Goal: Book appointment/travel/reservation

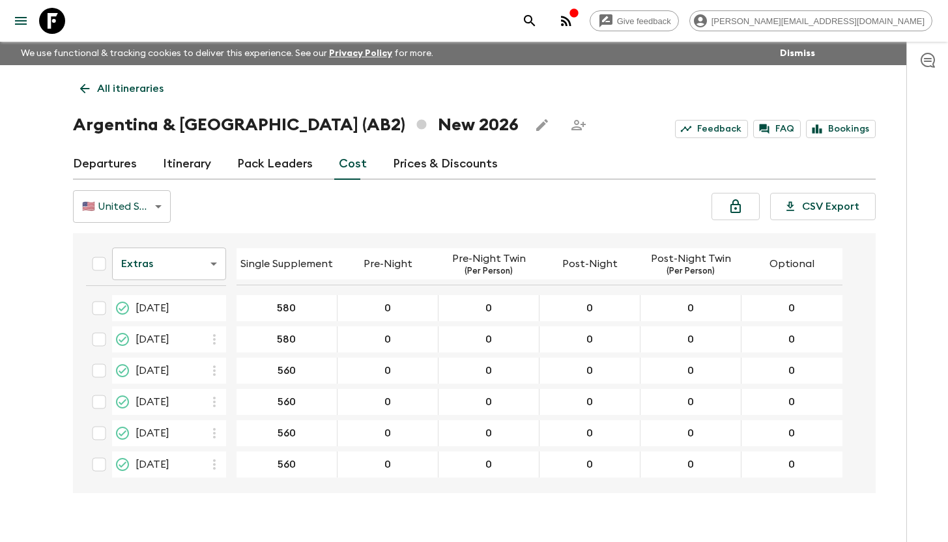
scroll to position [216, 0]
click at [51, 16] on icon at bounding box center [52, 21] width 26 height 26
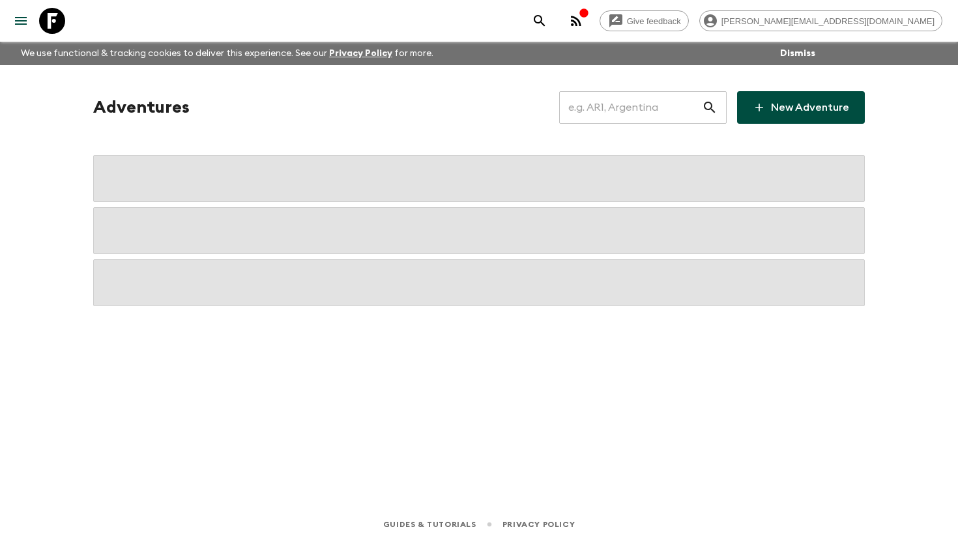
click at [615, 104] on input "text" at bounding box center [630, 107] width 143 height 37
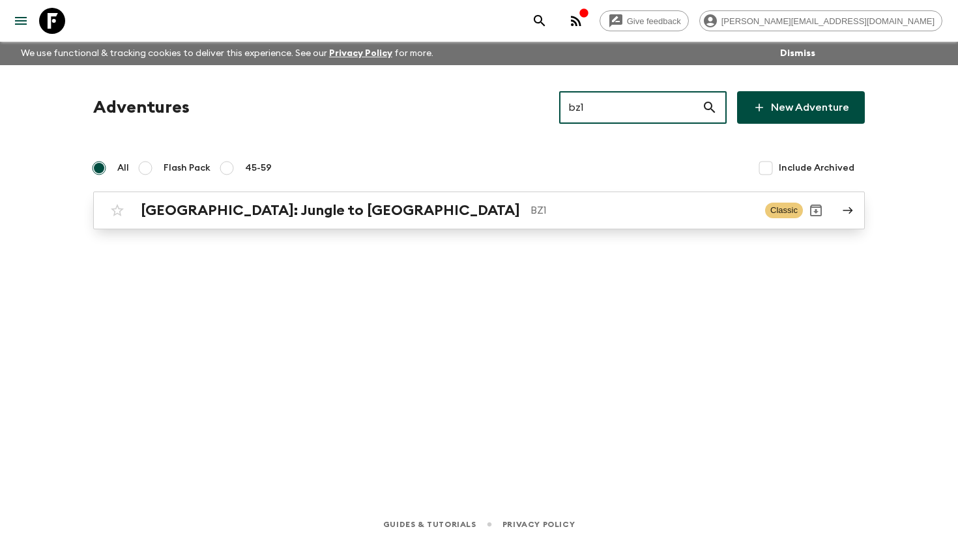
type input "bz1"
click at [531, 210] on p "BZ1" at bounding box center [643, 211] width 224 height 16
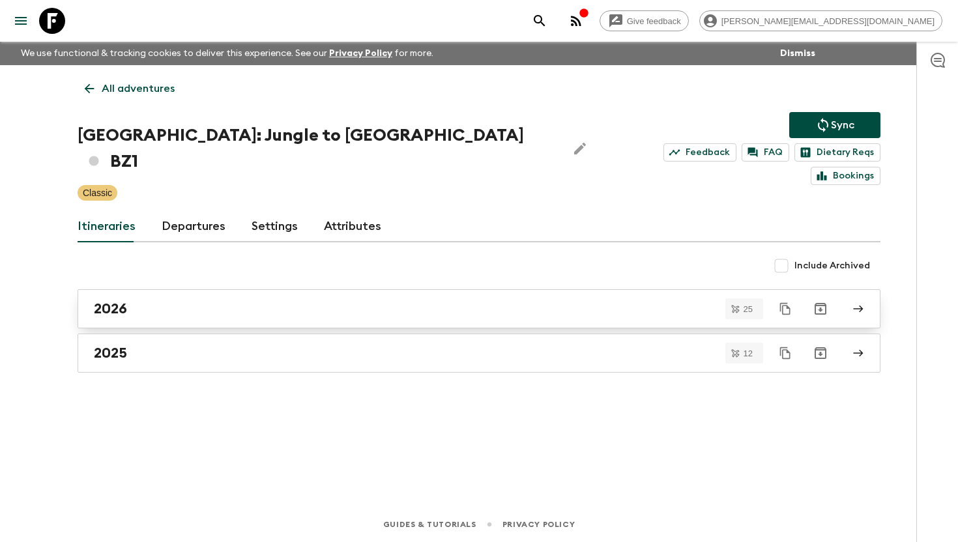
click at [139, 300] on div "2026" at bounding box center [467, 308] width 746 height 17
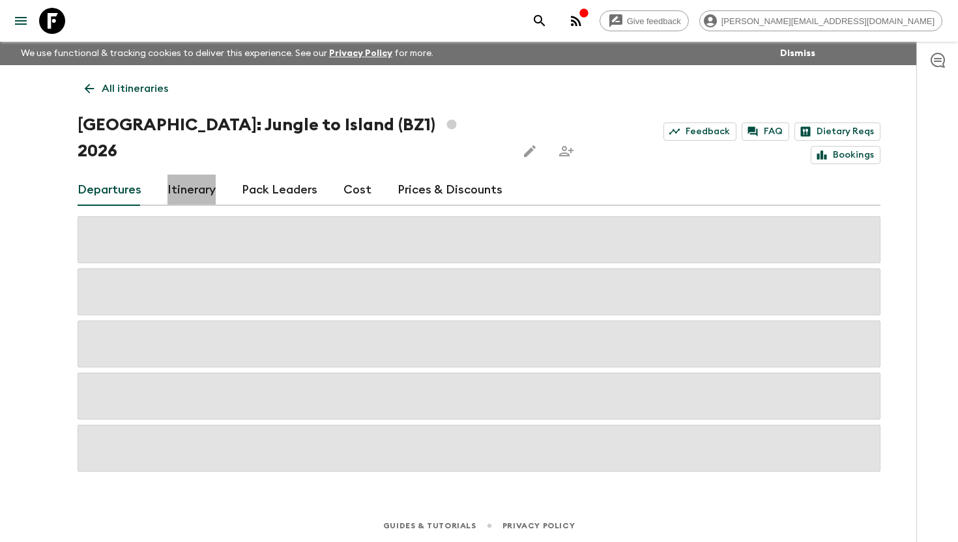
click at [191, 175] on link "Itinerary" at bounding box center [192, 190] width 48 height 31
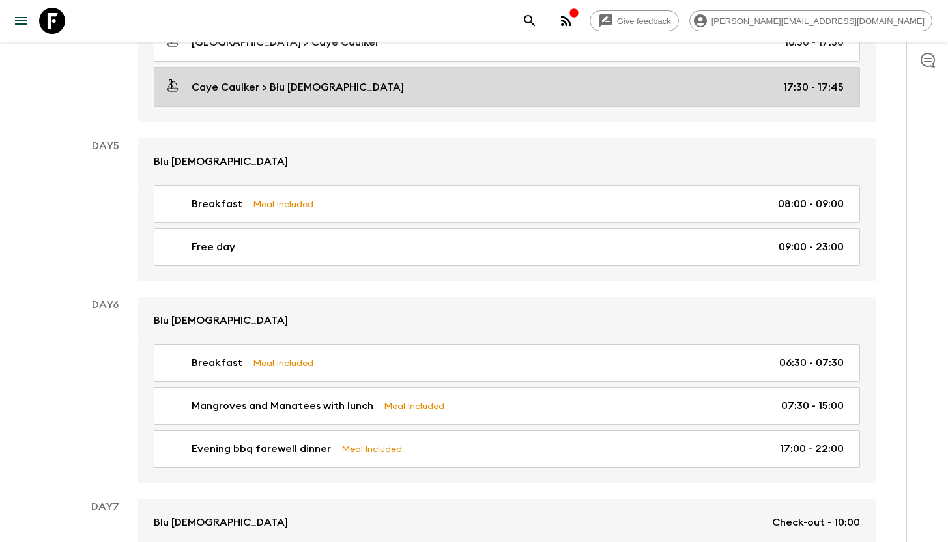
scroll to position [1573, 0]
